Goal: Task Accomplishment & Management: Use online tool/utility

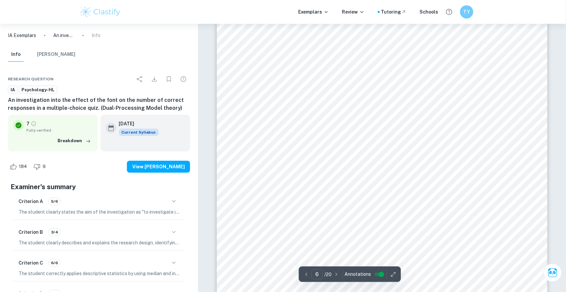
scroll to position [2248, 0]
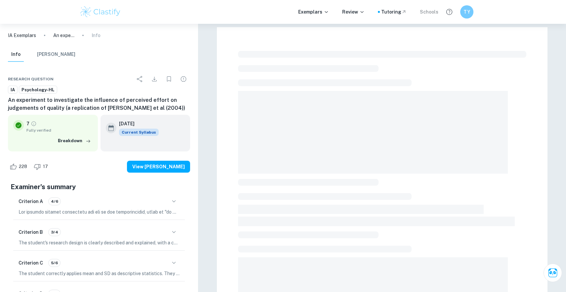
scroll to position [152, 0]
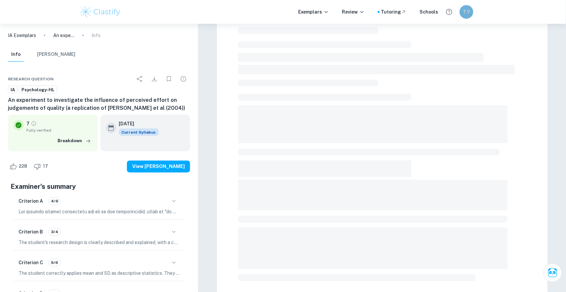
click at [467, 14] on h6 "TY" at bounding box center [466, 12] width 8 height 8
click at [443, 36] on h6 "Dashboard" at bounding box center [447, 33] width 25 height 7
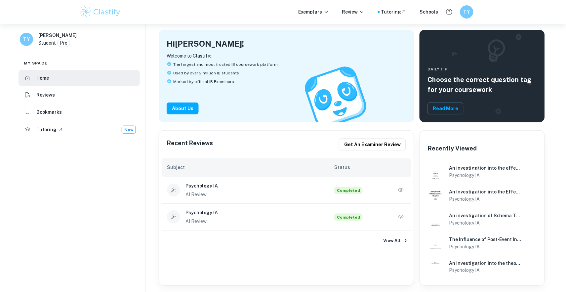
scroll to position [33, 0]
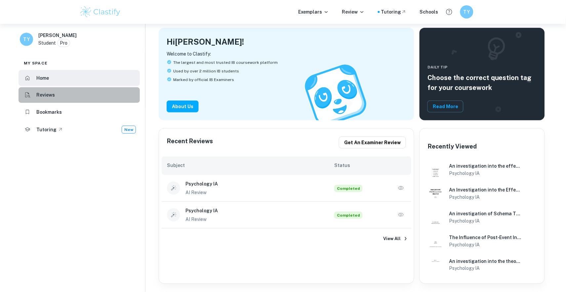
click at [72, 94] on li "Reviews" at bounding box center [79, 95] width 121 height 16
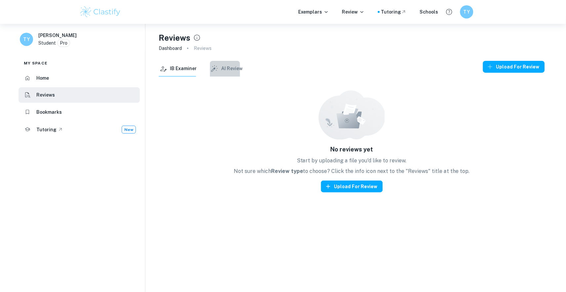
click at [223, 69] on button "AI Review" at bounding box center [226, 69] width 33 height 16
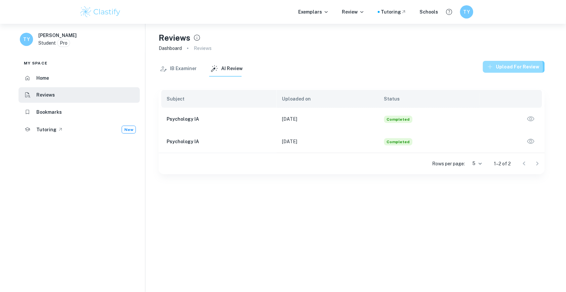
click at [498, 67] on button "Upload for review" at bounding box center [514, 67] width 62 height 12
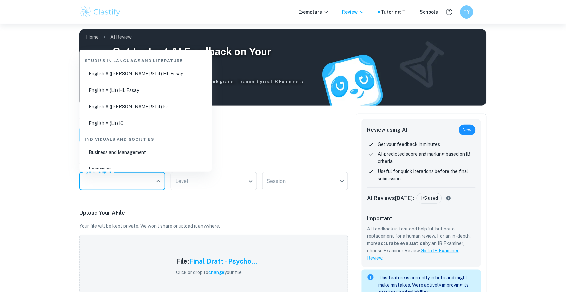
click at [134, 180] on input "Type a subject" at bounding box center [117, 181] width 70 height 13
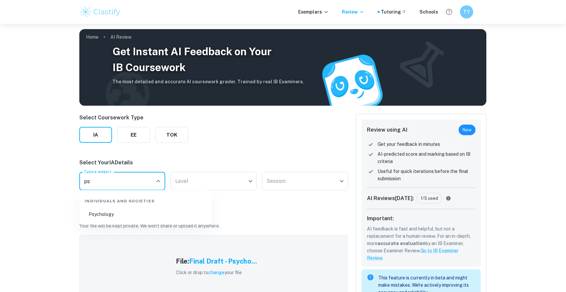
click at [115, 214] on li "Psychology" at bounding box center [145, 214] width 127 height 15
type input "Psychology"
click at [193, 179] on body "We value your privacy We use cookies to enhance your browsing experience, serve…" at bounding box center [283, 170] width 566 height 292
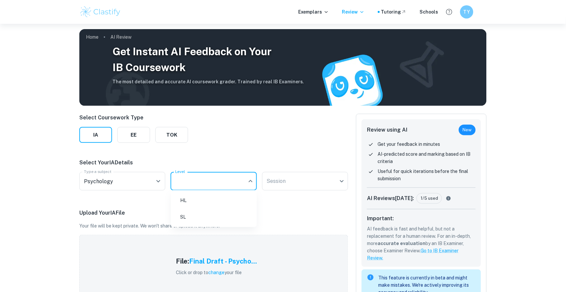
click at [197, 214] on li "SL" at bounding box center [214, 216] width 81 height 15
type input "SL"
click at [282, 179] on body "We value your privacy We use cookies to enhance your browsing experience, serve…" at bounding box center [283, 170] width 566 height 292
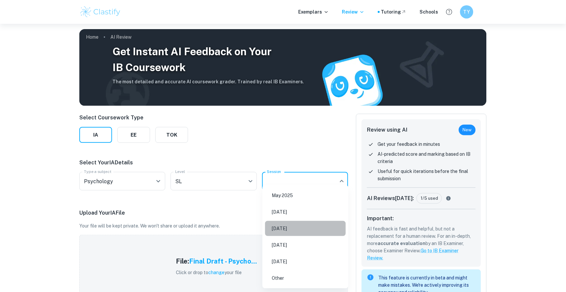
click at [286, 226] on li "[DATE]" at bounding box center [305, 228] width 81 height 15
type input "M26"
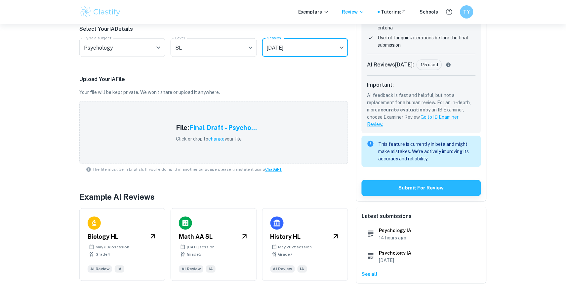
scroll to position [133, 0]
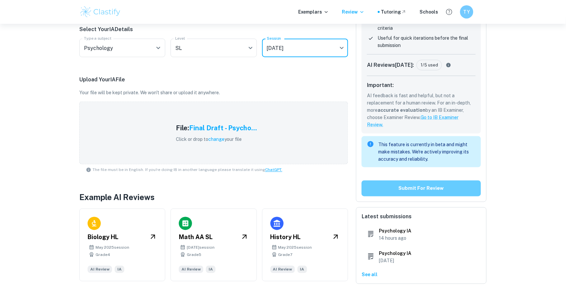
click at [396, 188] on button "Submit for review" at bounding box center [421, 188] width 119 height 16
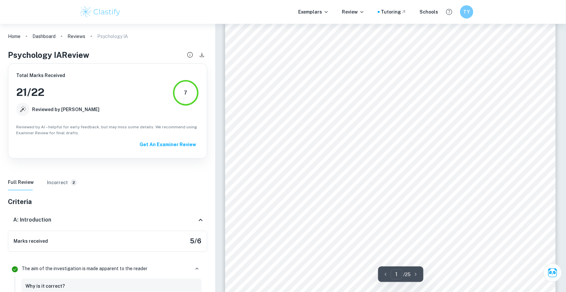
scroll to position [120, 0]
click at [155, 236] on div "Marks received 5 / 6" at bounding box center [107, 241] width 199 height 21
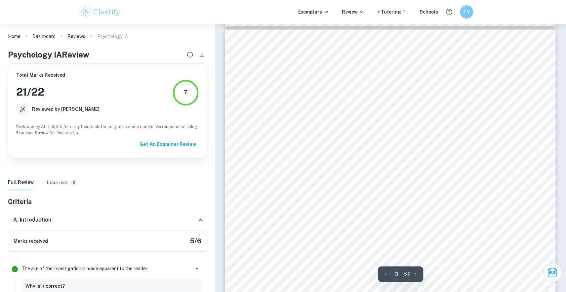
scroll to position [862, 0]
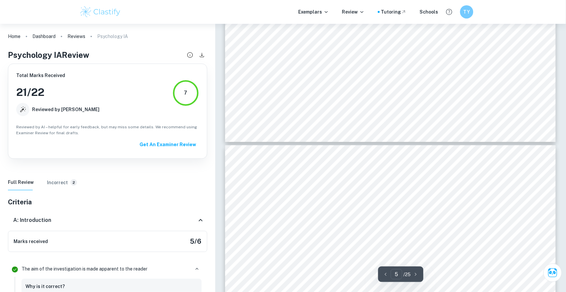
type input "4"
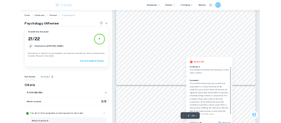
scroll to position [1552, 0]
